Goal: Communication & Community: Connect with others

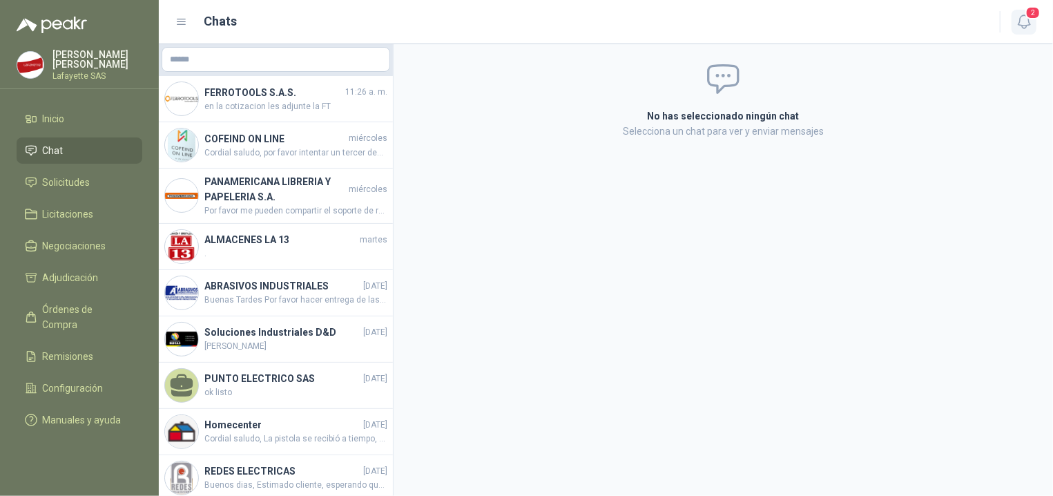
click at [1022, 21] on icon "button" at bounding box center [1023, 21] width 17 height 17
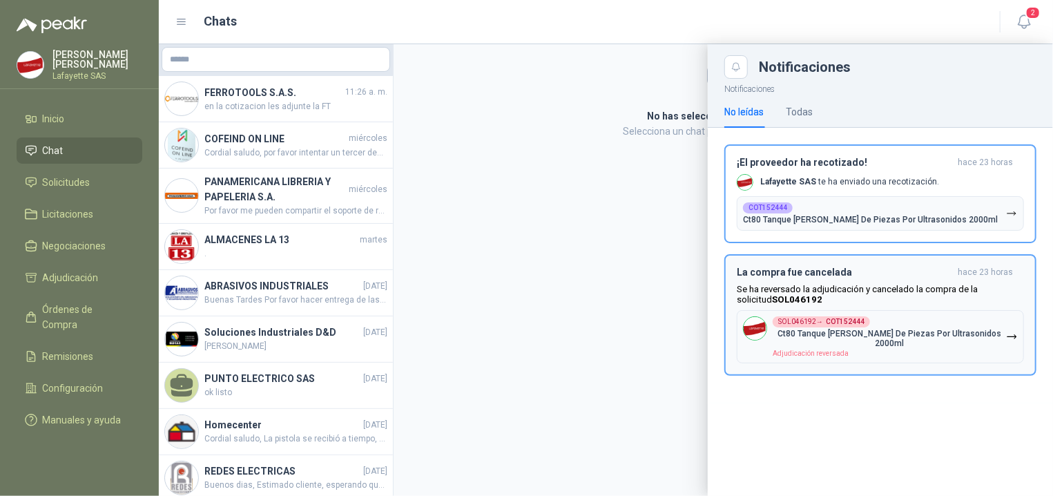
click at [811, 335] on p "Ct80 Tanque [PERSON_NAME] De Piezas Por Ultrasonidos 2000ml" at bounding box center [888, 338] width 233 height 19
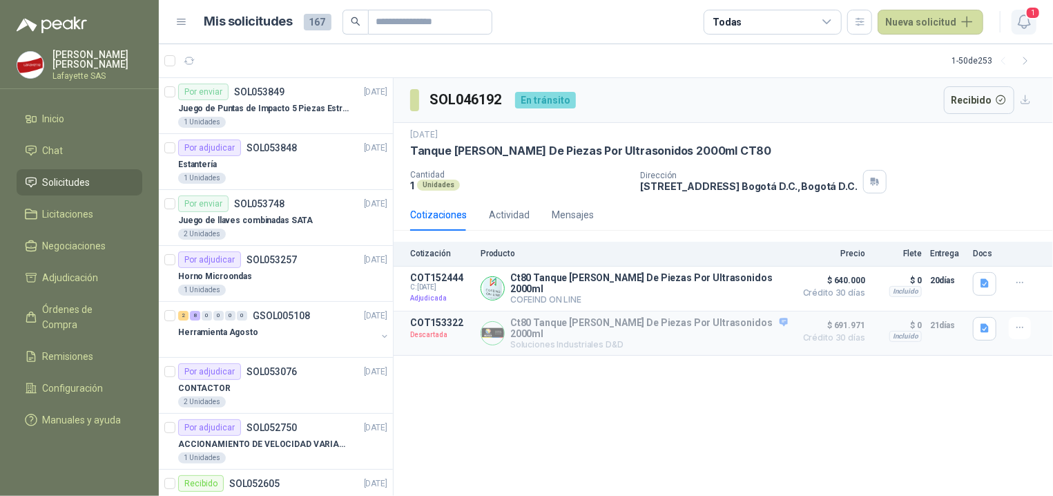
click at [1035, 16] on span "1" at bounding box center [1032, 12] width 15 height 13
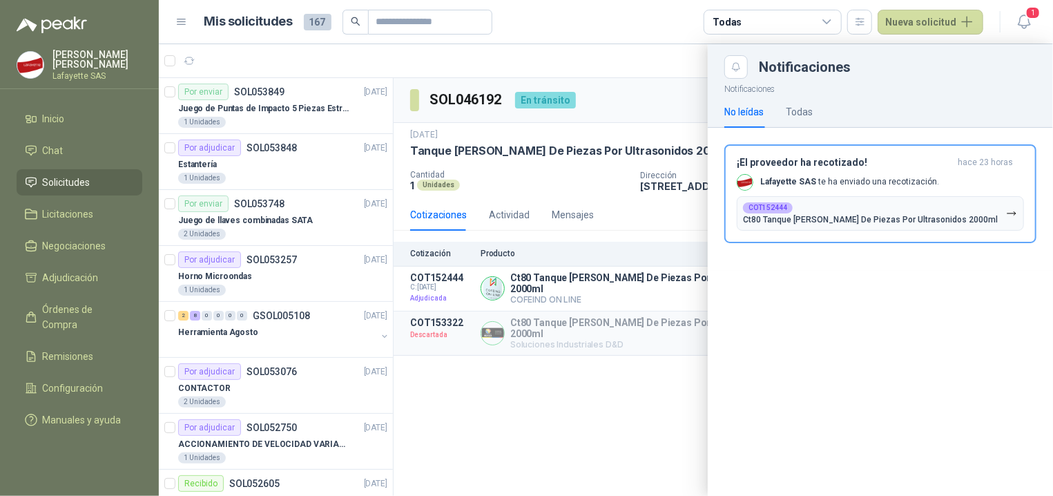
click at [719, 350] on div "Notificaciones No leídas Todas ¡El proveedor ha recotizado! hace 23 horas Lafay…" at bounding box center [879, 287] width 345 height 417
click at [597, 406] on div at bounding box center [606, 269] width 894 height 451
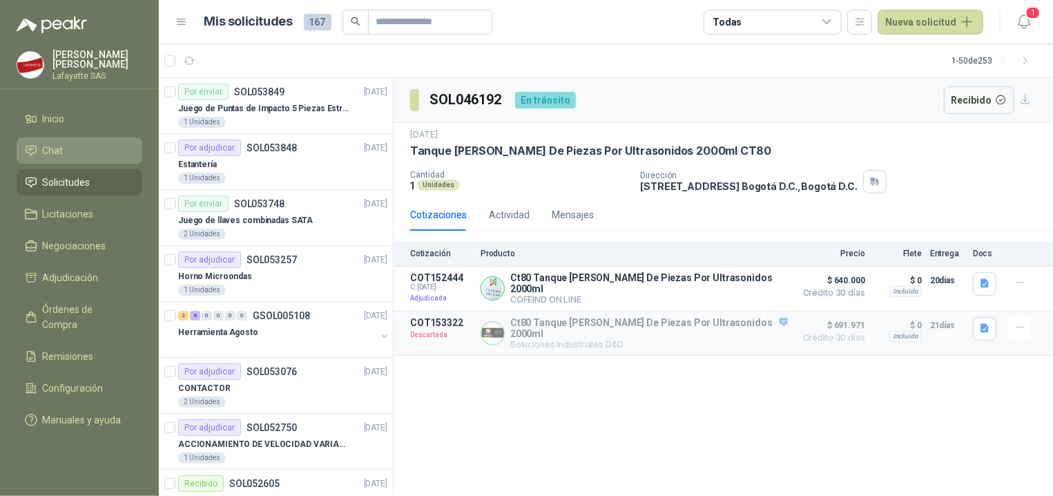
click at [104, 157] on li "Chat" at bounding box center [79, 150] width 109 height 15
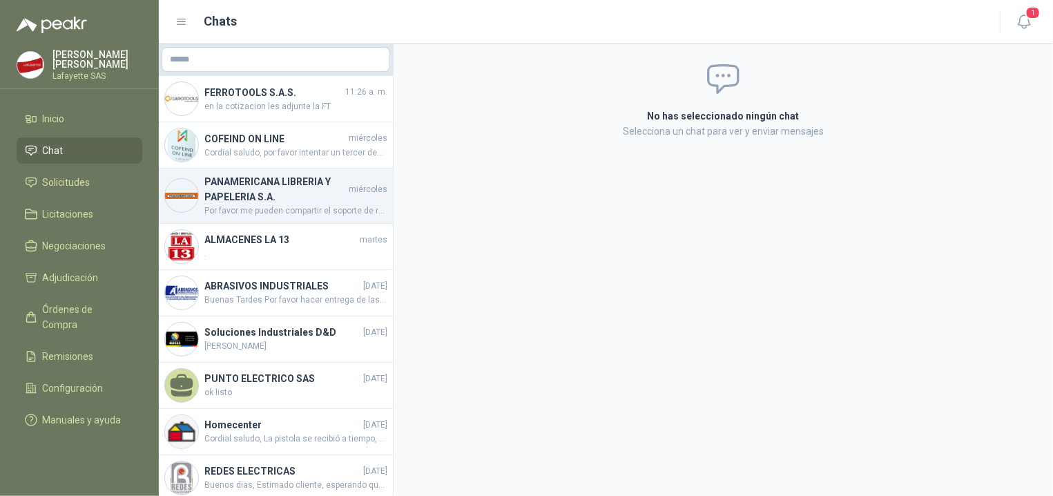
click at [249, 201] on h4 "PANAMERICANA LIBRERIA Y PAPELERIA S.A." at bounding box center [274, 189] width 141 height 30
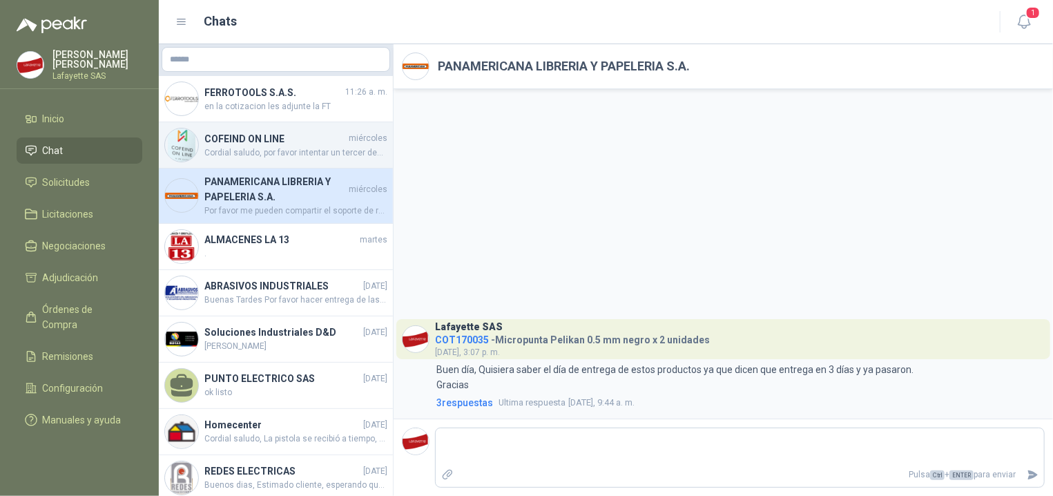
click at [266, 153] on span "Cordial saludo, por favor intentar un tercer despacho se envía OC 261100" at bounding box center [295, 152] width 183 height 13
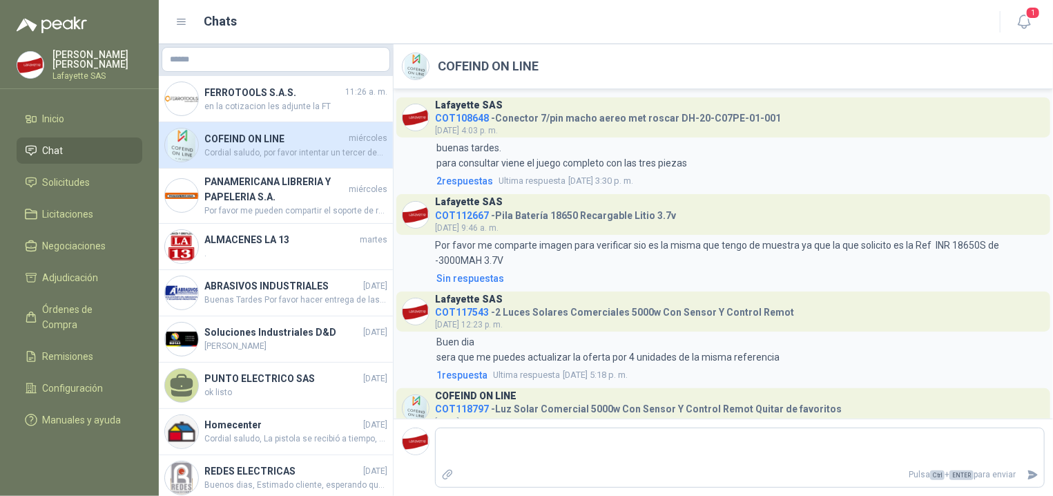
scroll to position [1104, 0]
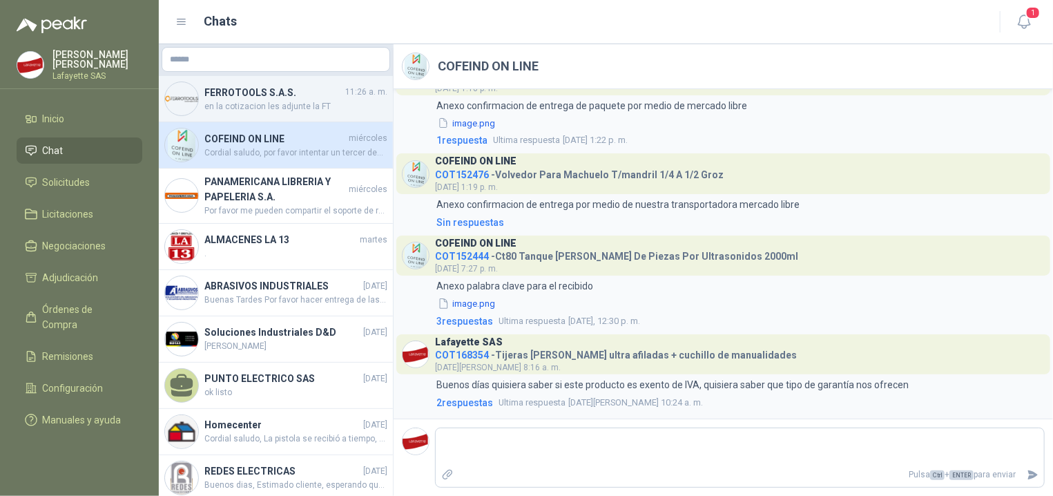
click at [250, 92] on h4 "FERROTOOLS S.A.S." at bounding box center [273, 92] width 138 height 15
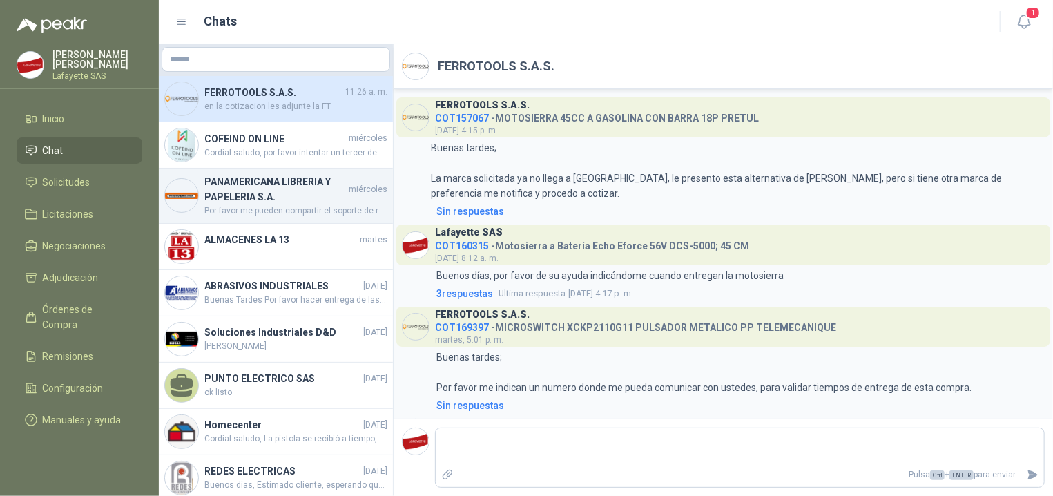
scroll to position [298, 0]
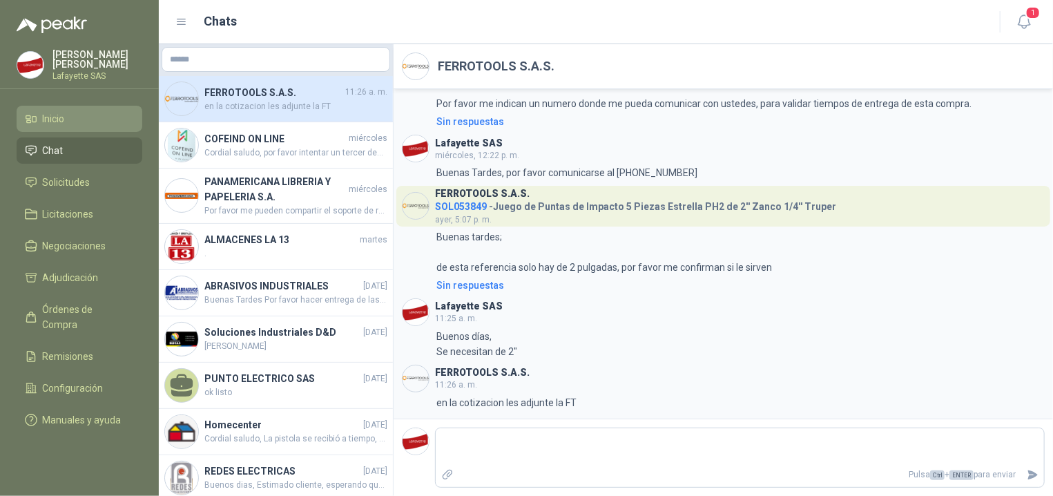
click at [85, 117] on li "Inicio" at bounding box center [79, 118] width 109 height 15
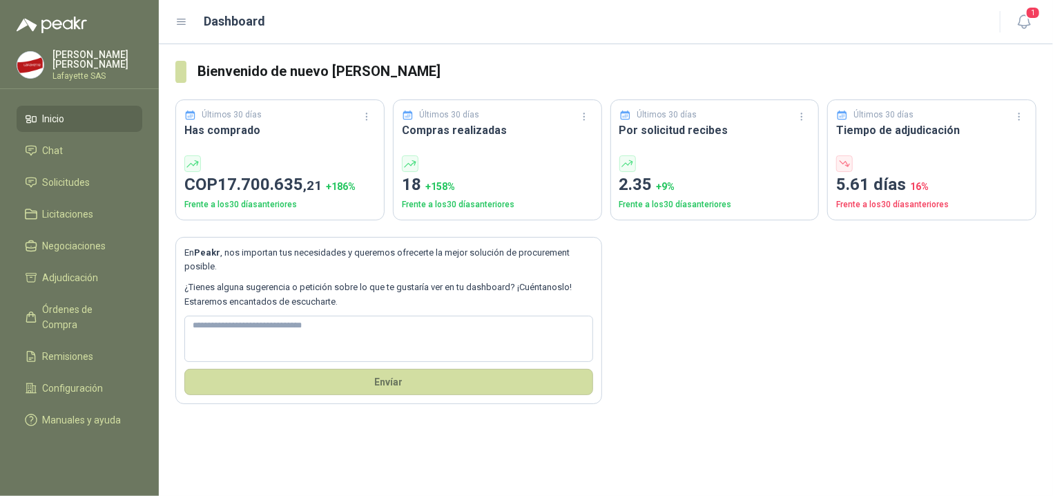
click at [904, 203] on p "Frente a los 30 días anteriores" at bounding box center [931, 204] width 191 height 13
